Goal: Transaction & Acquisition: Purchase product/service

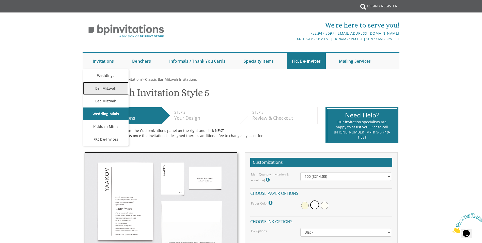
click at [108, 86] on link "Bar Mitzvah" at bounding box center [106, 88] width 46 height 13
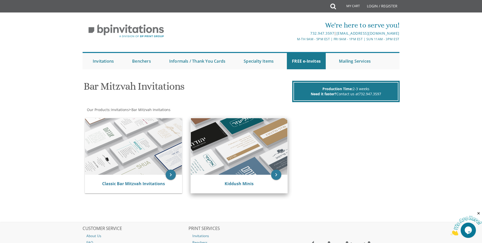
click at [259, 148] on img at bounding box center [239, 146] width 97 height 56
click at [251, 176] on div "Kiddush Minis" at bounding box center [239, 183] width 97 height 18
click at [247, 184] on link "Kiddush Minis" at bounding box center [239, 184] width 29 height 6
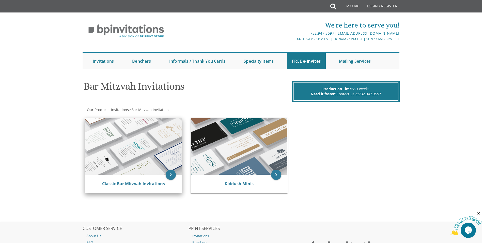
click at [151, 145] on img at bounding box center [133, 146] width 97 height 56
click at [170, 175] on icon "keyboard_arrow_right" at bounding box center [171, 174] width 10 height 10
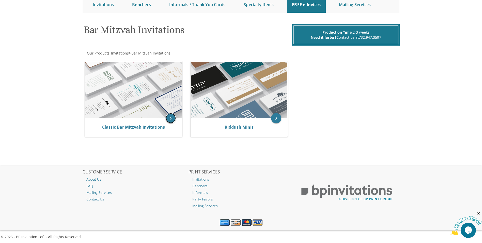
scroll to position [57, 0]
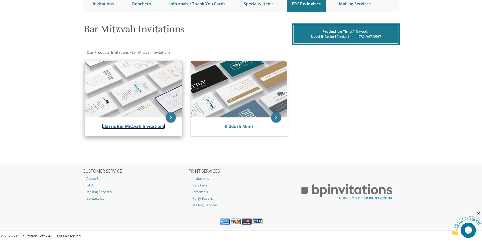
click at [122, 127] on link "Classic Bar Mitzvah Invitations" at bounding box center [133, 126] width 63 height 6
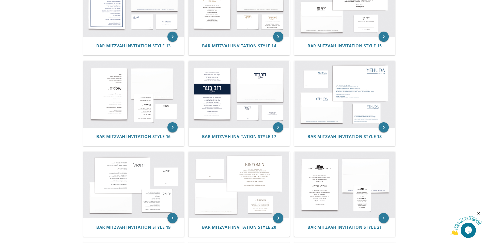
scroll to position [502, 0]
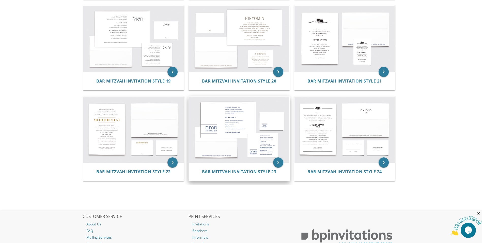
click at [242, 144] on img at bounding box center [239, 129] width 101 height 66
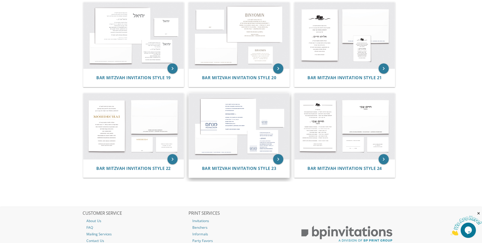
scroll to position [655, 0]
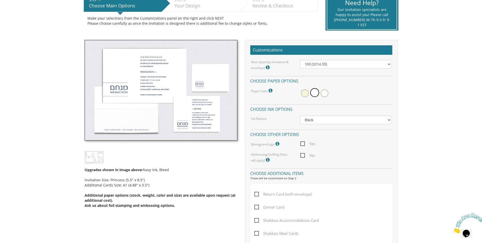
scroll to position [114, 0]
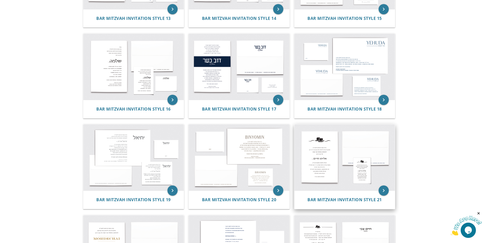
scroll to position [528, 0]
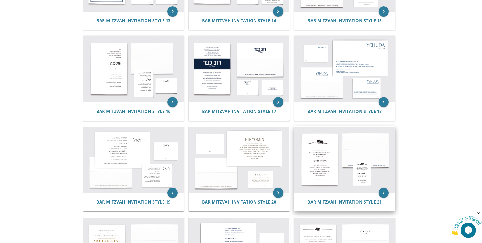
click at [365, 171] on img at bounding box center [345, 159] width 101 height 66
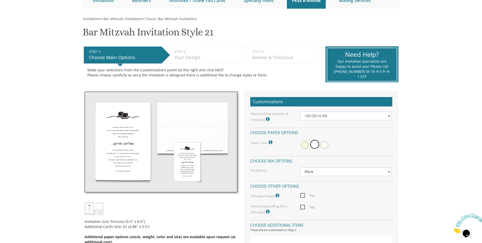
scroll to position [76, 0]
